Goal: Navigation & Orientation: Find specific page/section

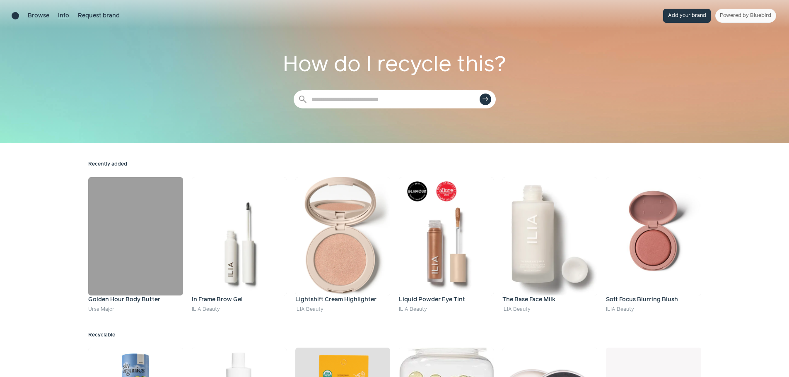
click at [64, 19] on link "Info" at bounding box center [63, 16] width 11 height 9
click at [68, 16] on link "Info" at bounding box center [63, 16] width 11 height 9
click at [41, 17] on link "Browse" at bounding box center [39, 16] width 22 height 9
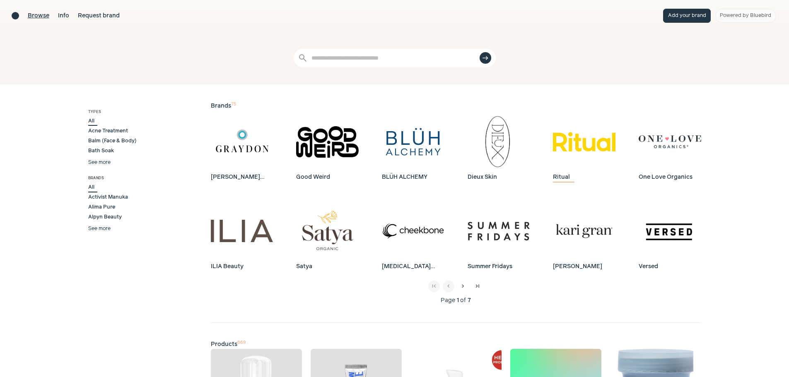
click at [565, 153] on img at bounding box center [584, 142] width 63 height 63
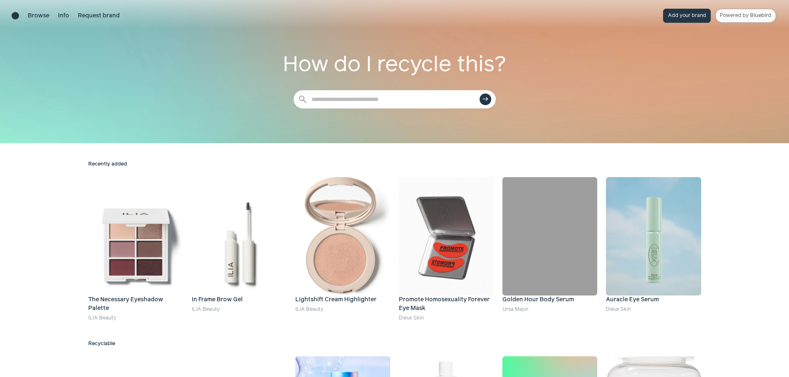
click at [756, 15] on span "Bluebird" at bounding box center [760, 15] width 21 height 5
click at [748, 12] on link "Powered by Bluebird" at bounding box center [745, 16] width 61 height 14
